Goal: Complete application form

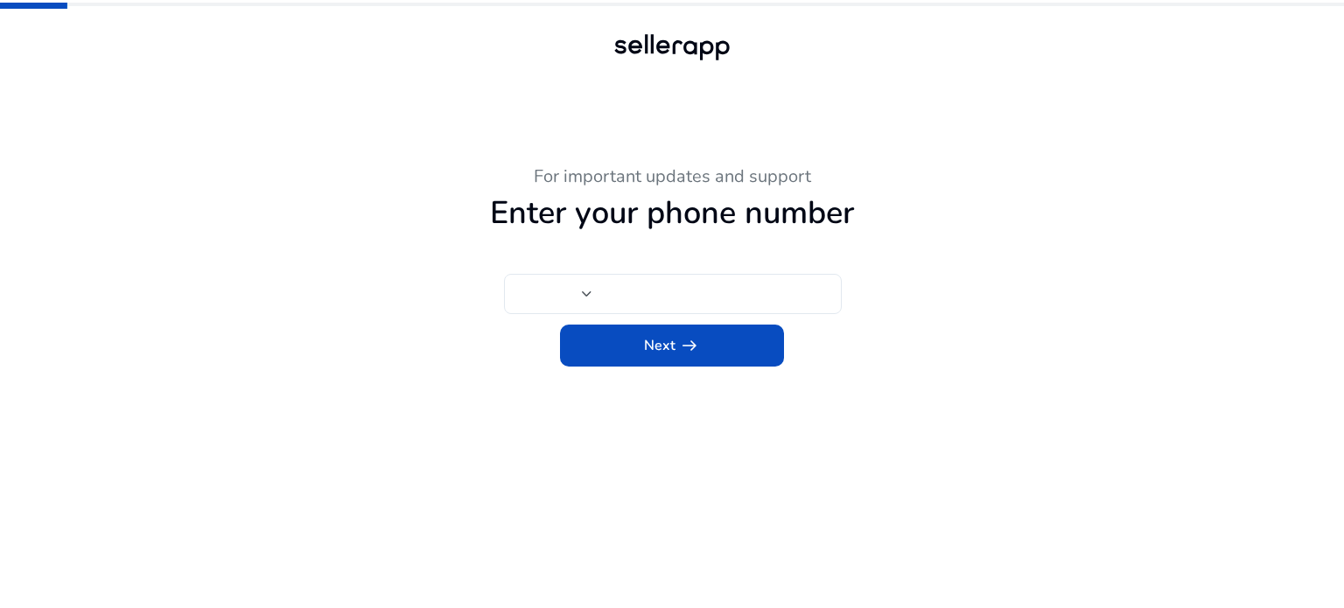
type input "***"
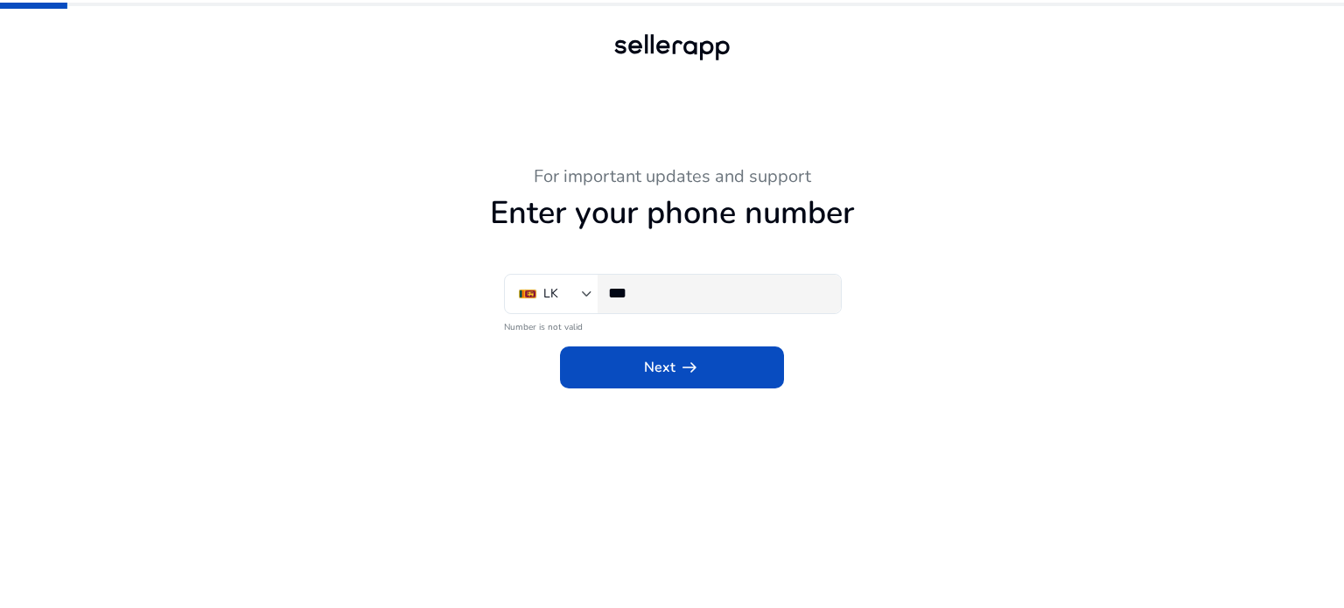
click at [654, 294] on input "***" at bounding box center [717, 293] width 219 height 19
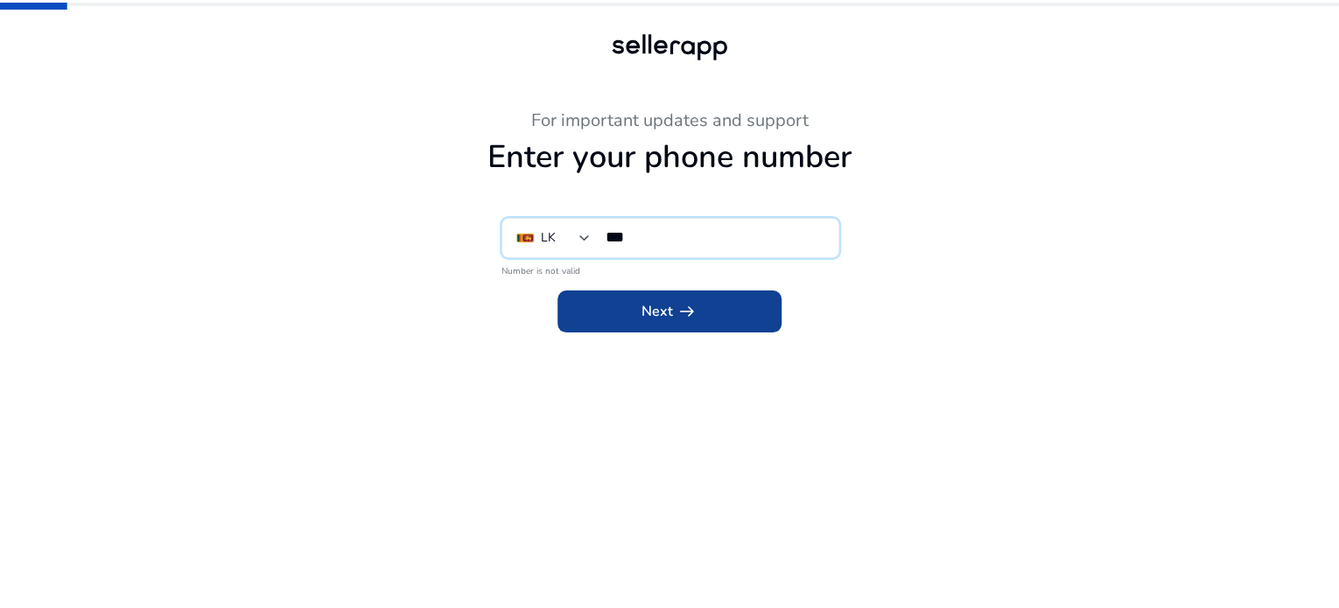
click at [683, 322] on span "arrow_right_alt" at bounding box center [687, 311] width 21 height 21
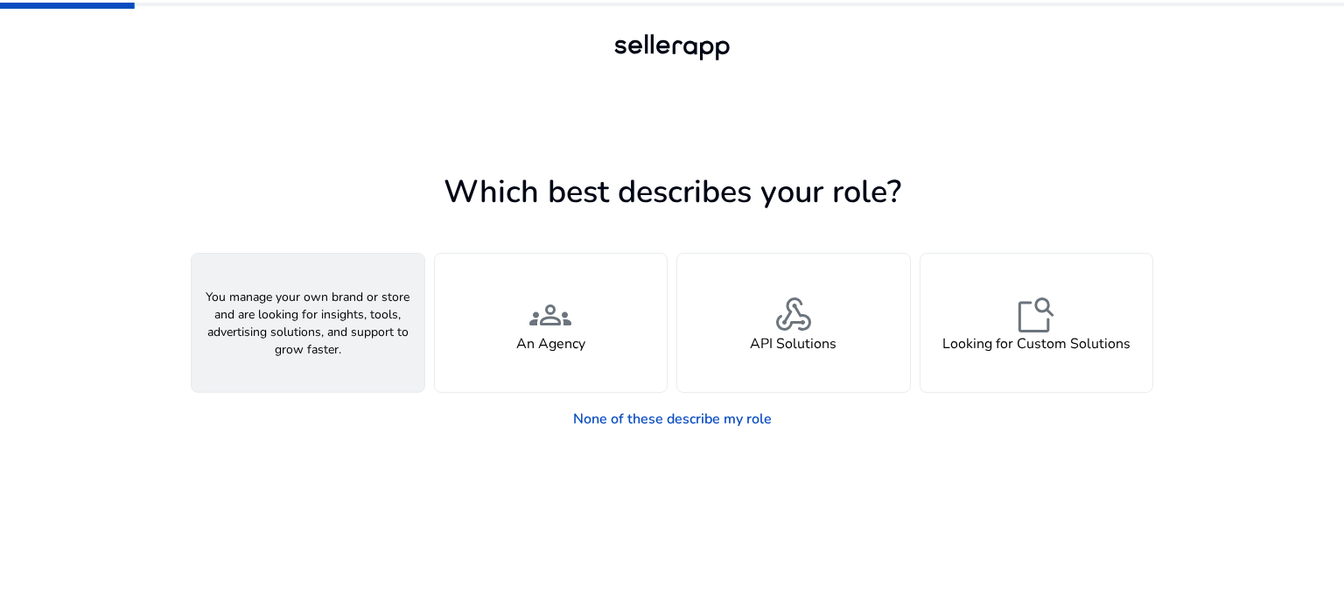
drag, startPoint x: 319, startPoint y: 334, endPoint x: 326, endPoint y: 341, distance: 10.5
click at [315, 336] on h4 "A Seller" at bounding box center [308, 344] width 53 height 17
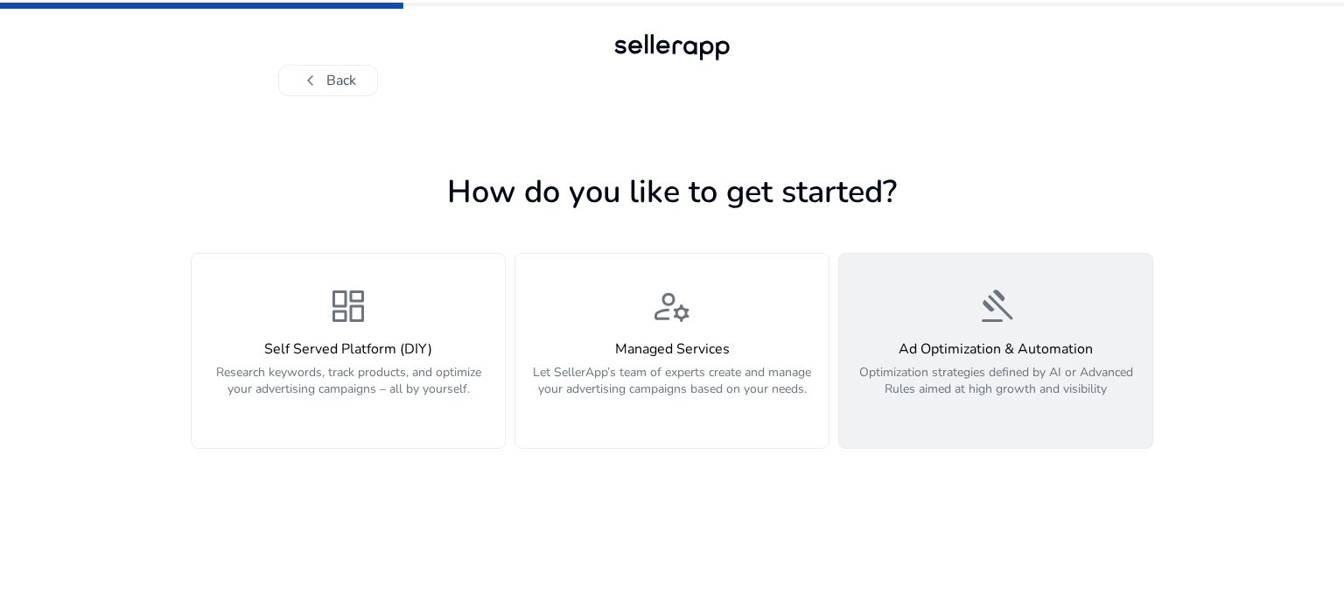
click at [1008, 354] on h4 "Ad Optimization & Automation" at bounding box center [996, 349] width 292 height 17
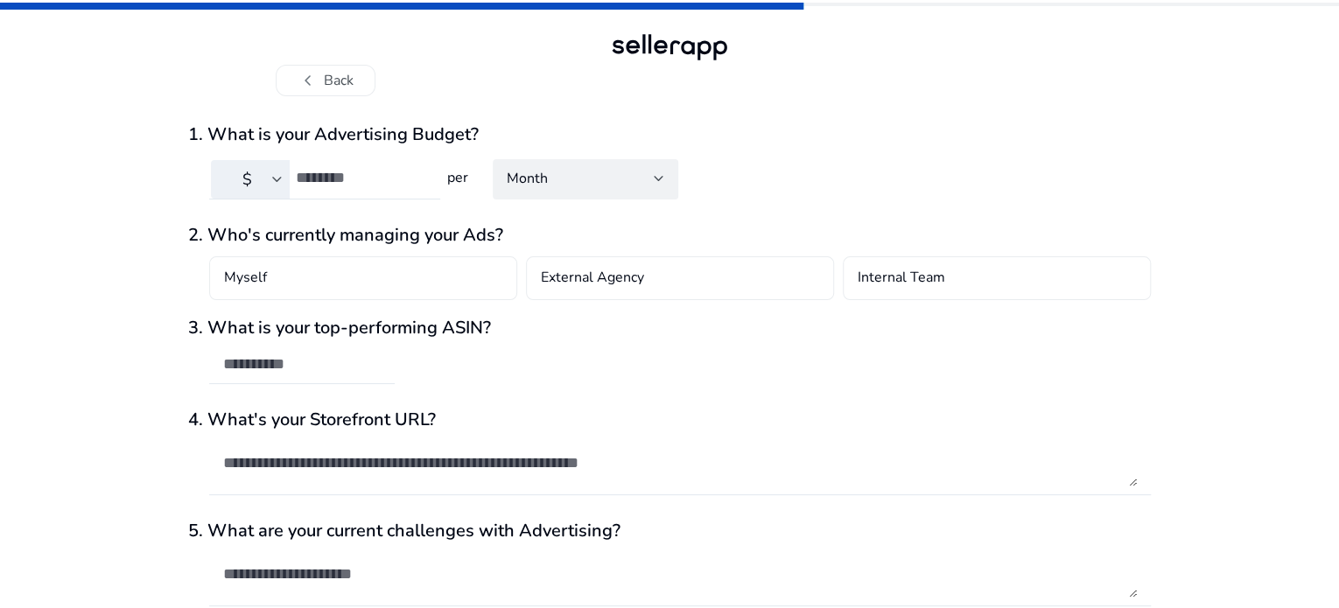
scroll to position [76, 0]
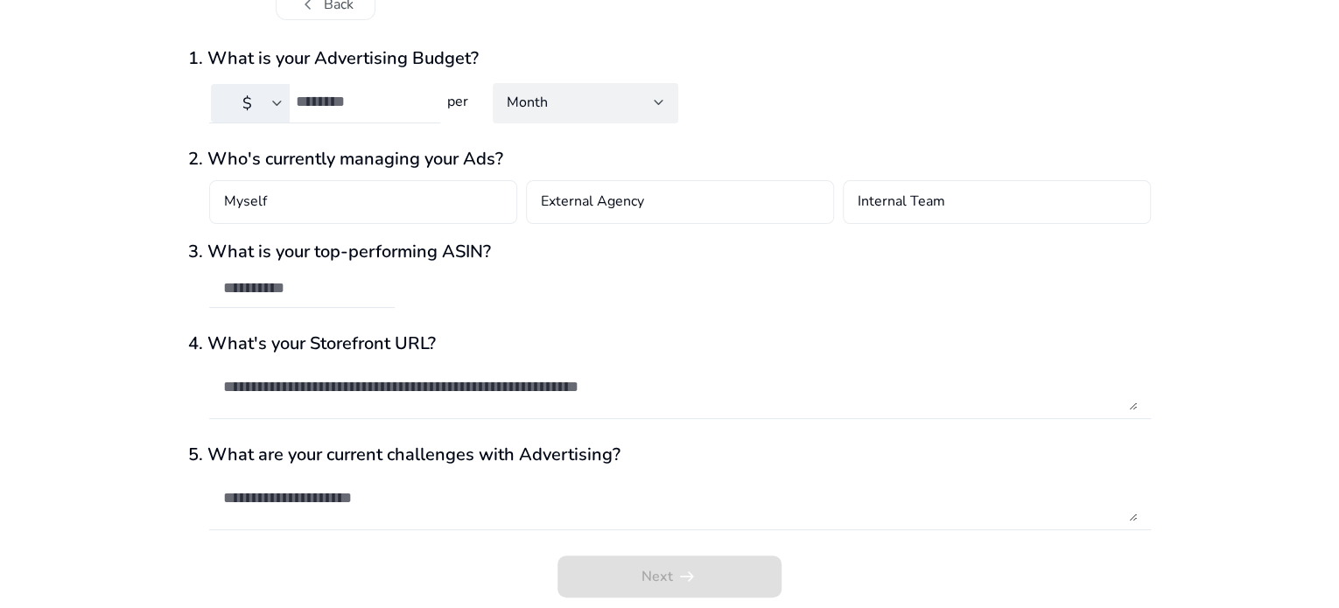
click at [663, 573] on div "Next arrow_right_alt" at bounding box center [669, 582] width 963 height 53
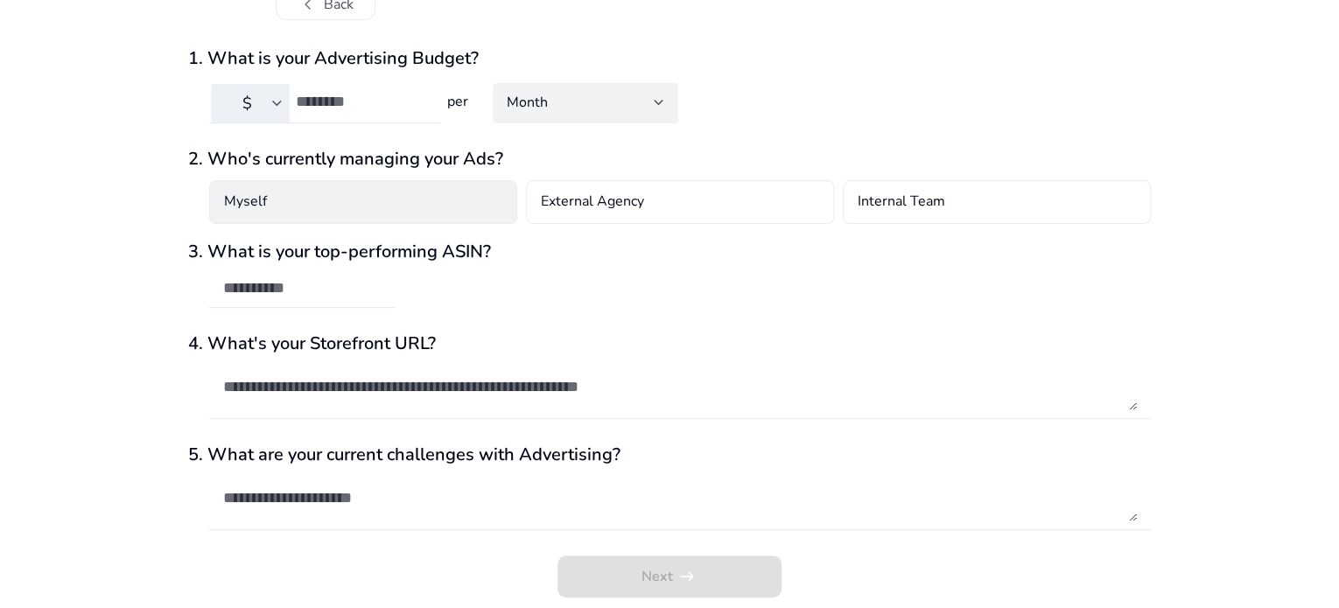
click at [293, 202] on div "Myself" at bounding box center [363, 202] width 308 height 44
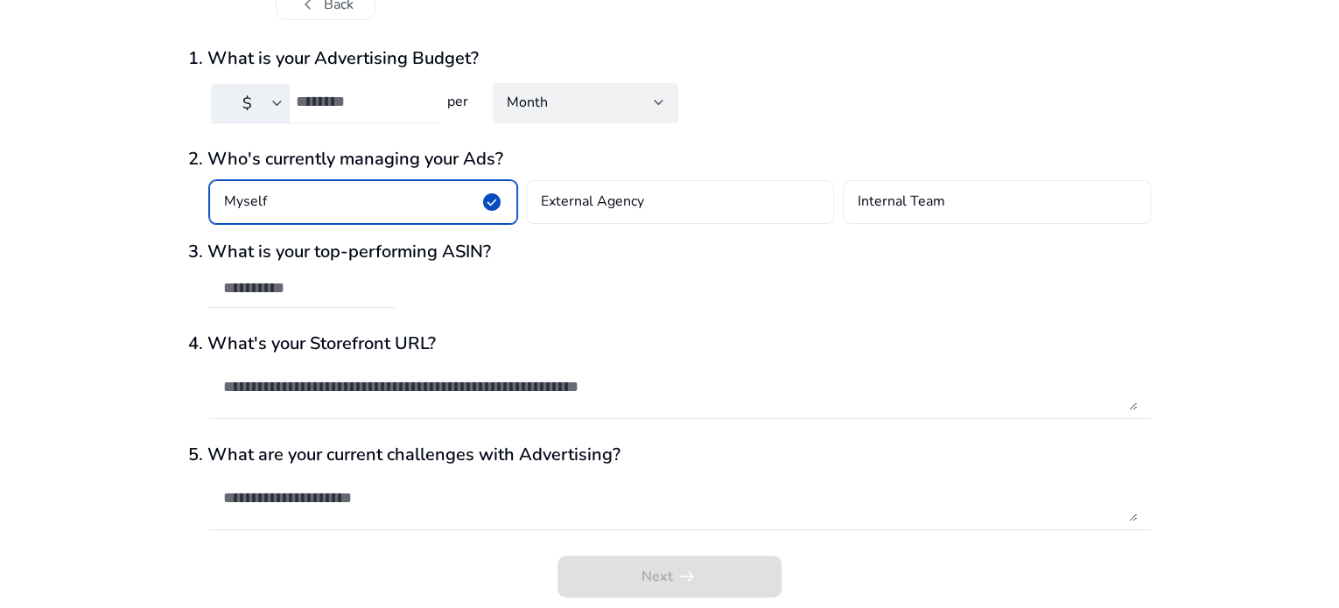
click at [470, 199] on div "Myself check_circle" at bounding box center [363, 202] width 308 height 44
click at [494, 195] on span "check_circle" at bounding box center [491, 202] width 21 height 21
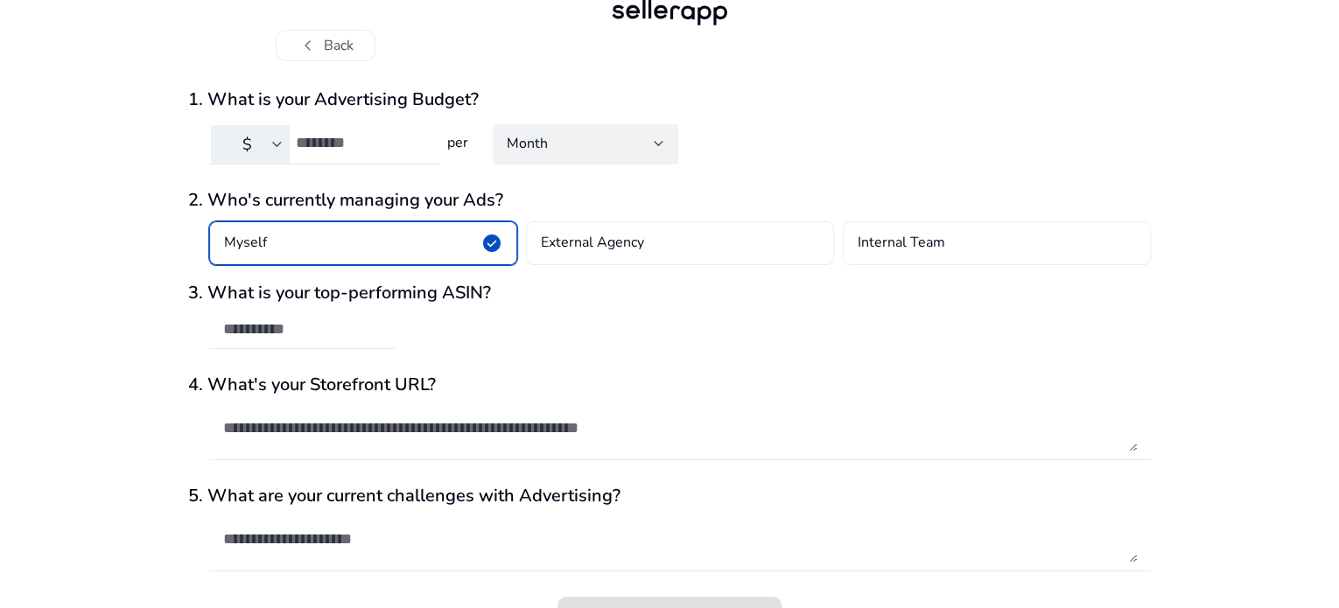
scroll to position [0, 0]
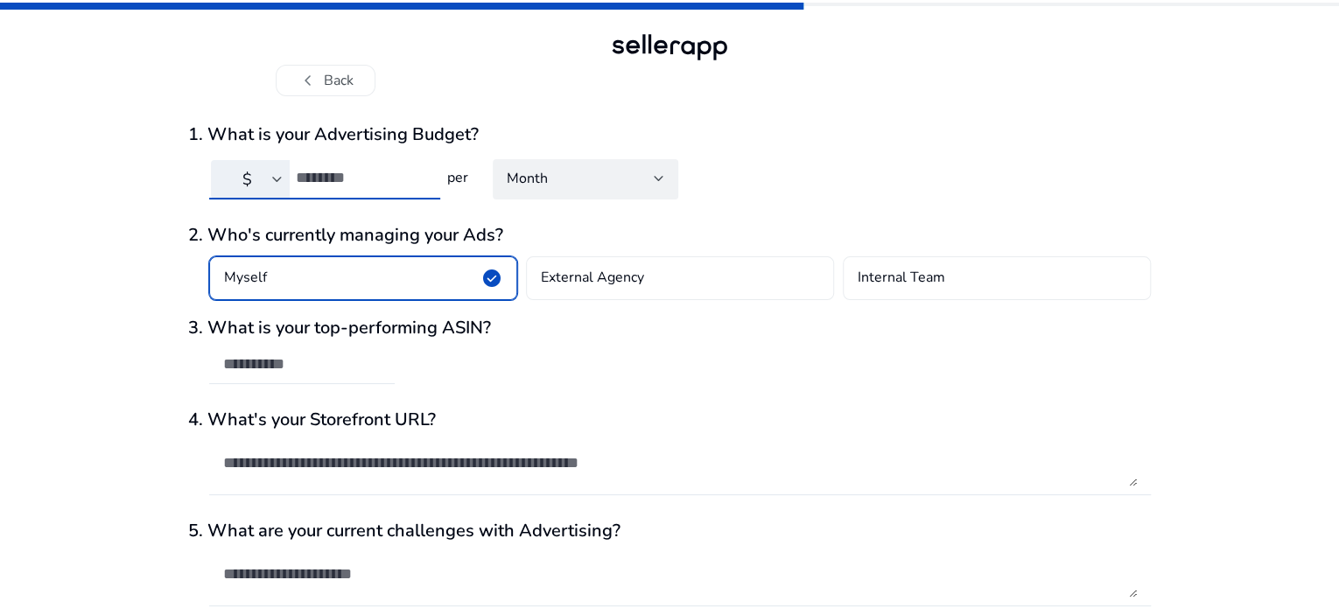
click at [368, 172] on input "number" at bounding box center [361, 177] width 130 height 19
click at [334, 81] on button "chevron_left Back" at bounding box center [326, 81] width 100 height 32
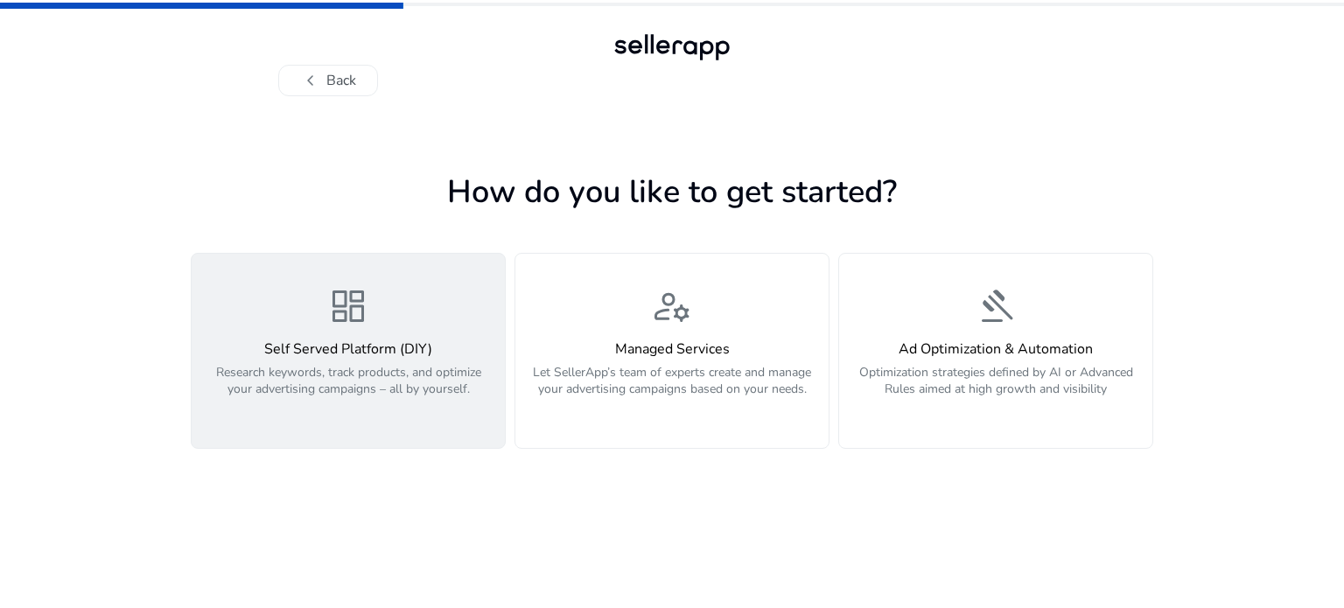
click at [341, 307] on span "dashboard" at bounding box center [348, 306] width 42 height 42
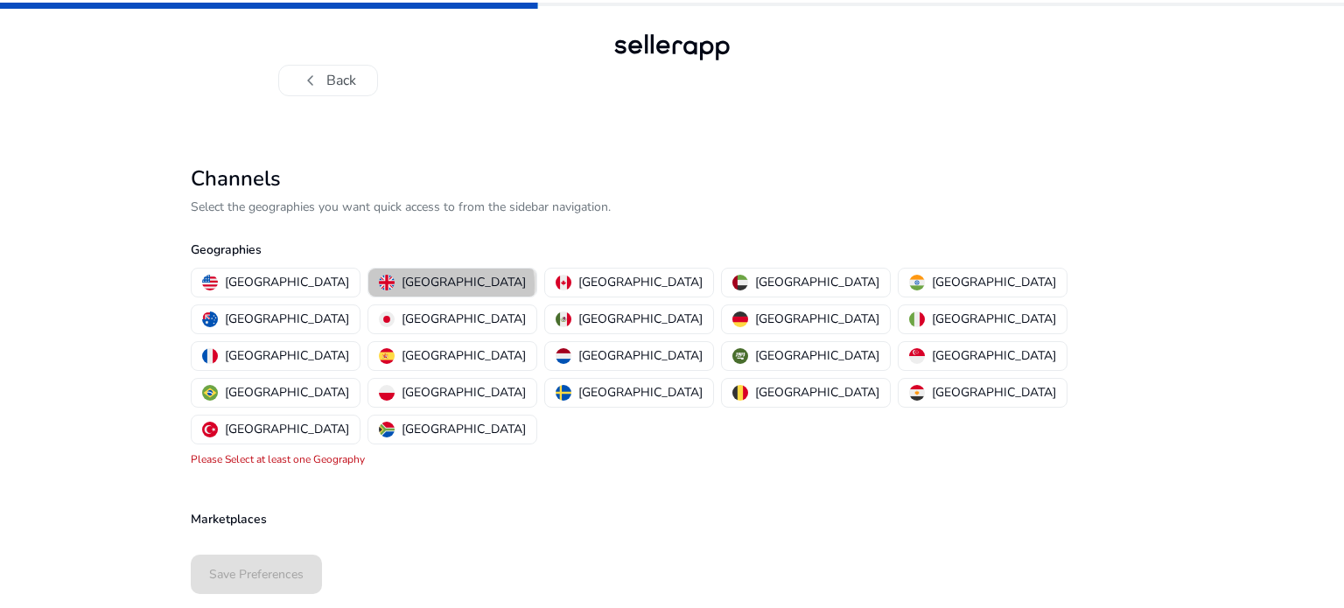
click at [402, 285] on p "[GEOGRAPHIC_DATA]" at bounding box center [464, 282] width 124 height 18
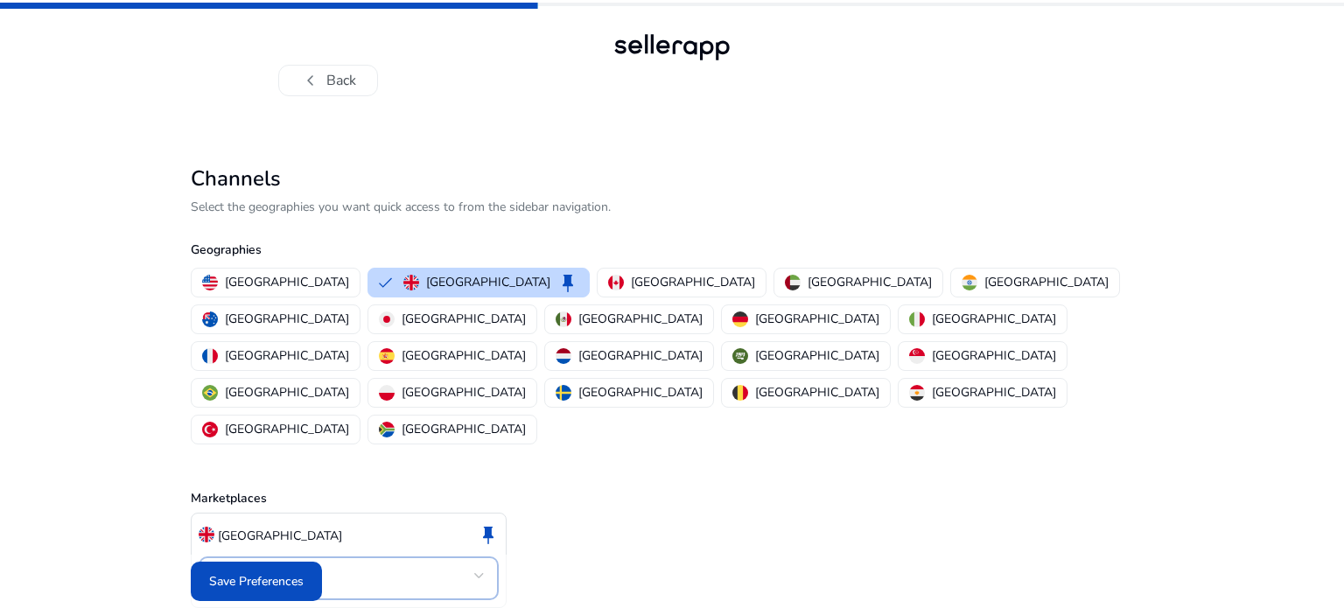
click at [319, 565] on mat-select-trigger "Amazon" at bounding box center [344, 575] width 262 height 21
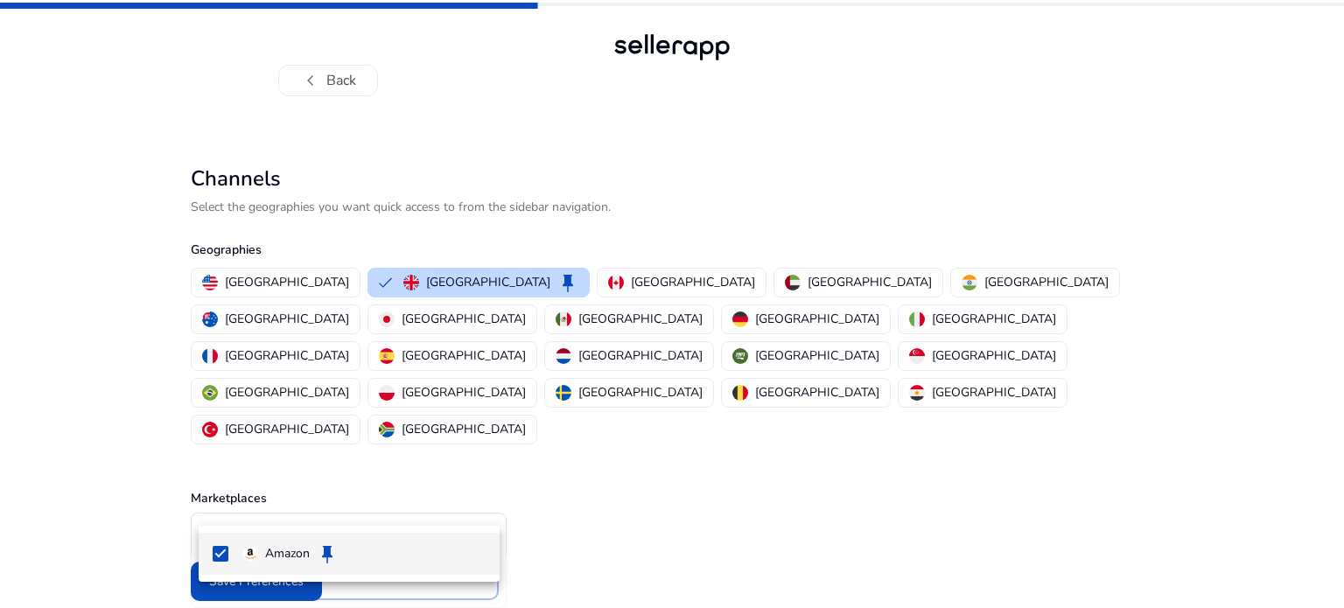
click at [613, 527] on div at bounding box center [672, 304] width 1344 height 608
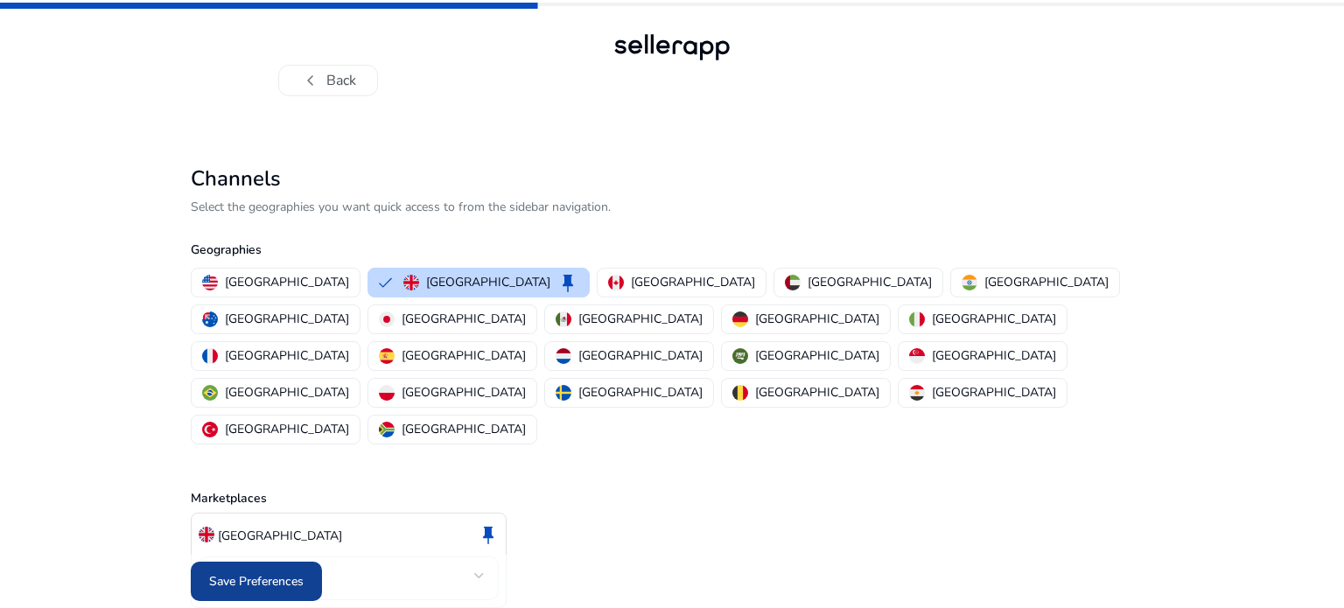
click at [266, 577] on span "Save Preferences" at bounding box center [256, 581] width 95 height 18
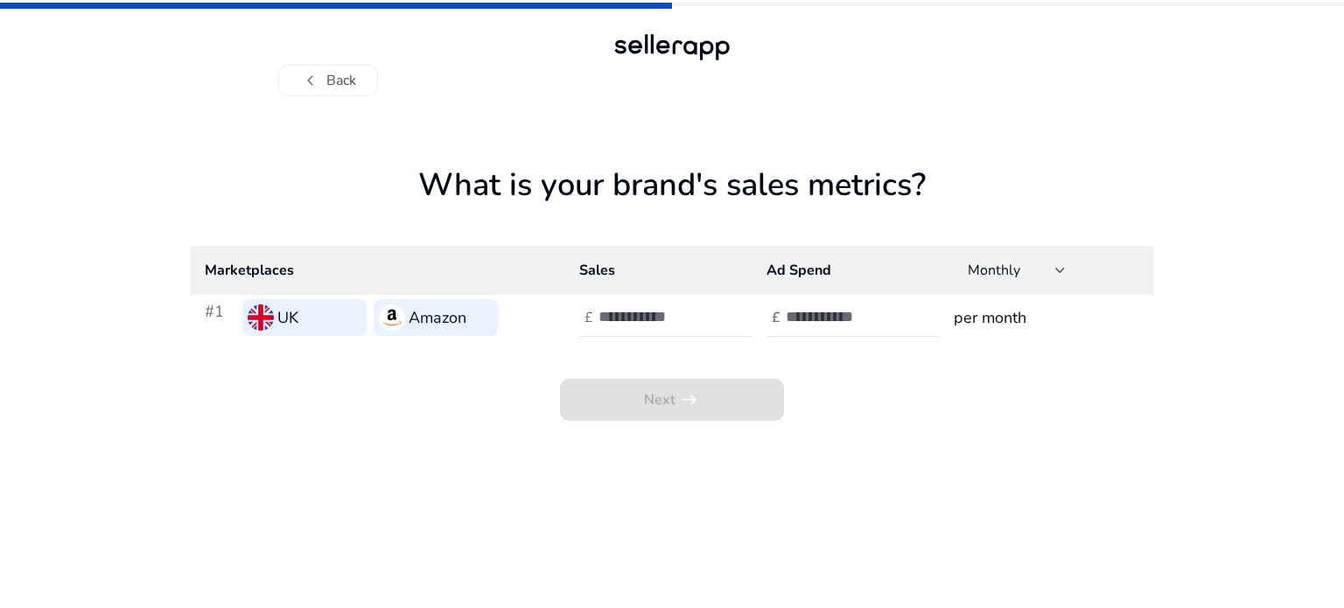
click at [302, 312] on div "UK" at bounding box center [304, 317] width 124 height 37
